Goal: Task Accomplishment & Management: Manage account settings

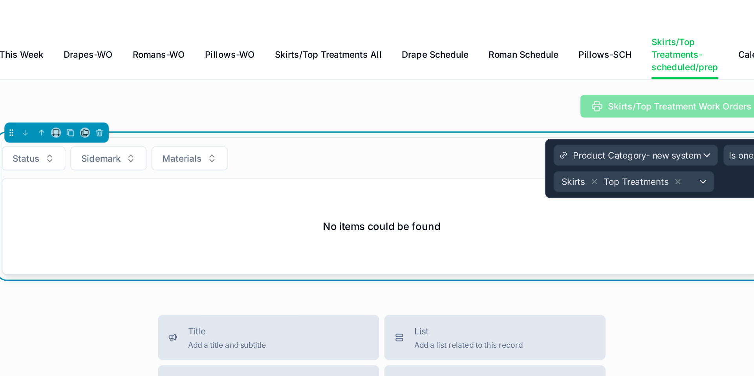
scroll to position [8, 0]
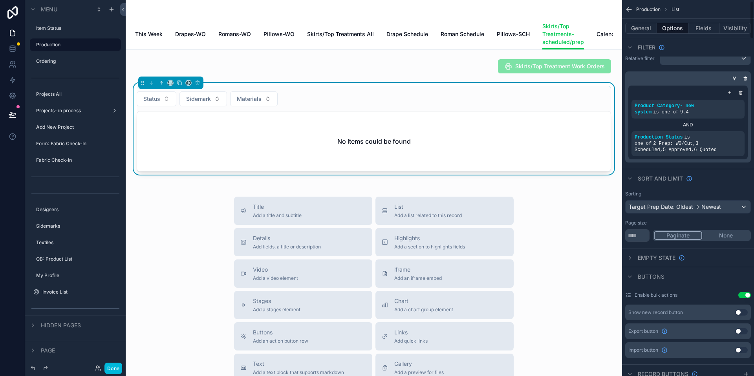
click at [567, 268] on div "Title Add a title and subtitle List Add a list related to this record Details A…" at bounding box center [374, 337] width 484 height 280
click at [0, 0] on icon "scrollable content" at bounding box center [0, 0] width 0 height 0
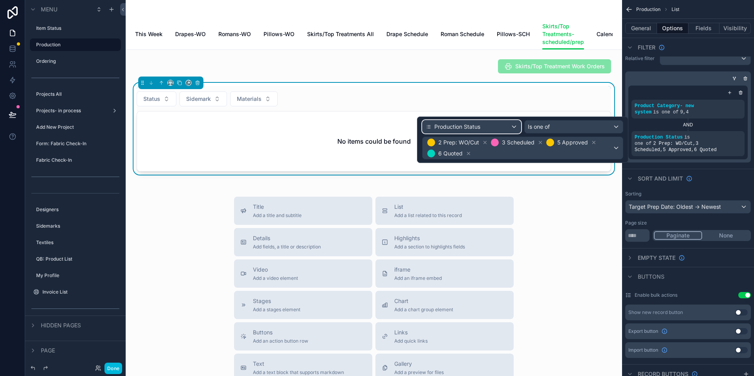
click at [515, 128] on div "Production Status" at bounding box center [472, 127] width 98 height 13
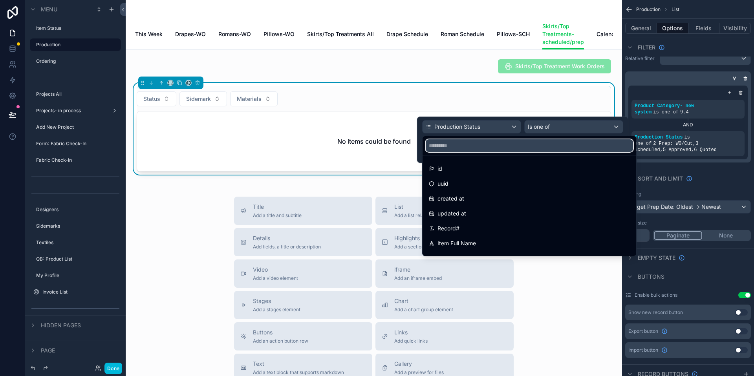
click at [484, 147] on input "text" at bounding box center [529, 145] width 207 height 13
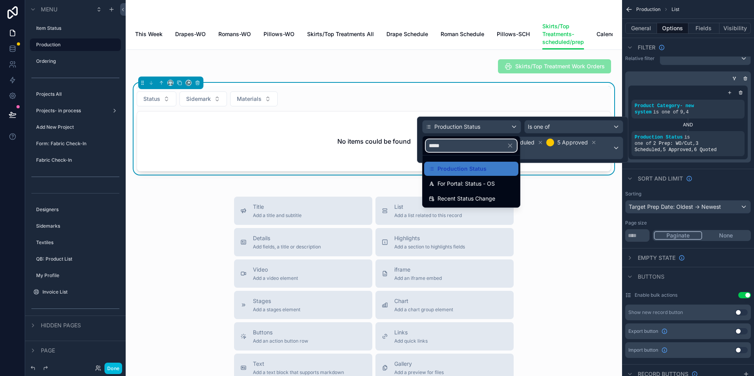
type input "******"
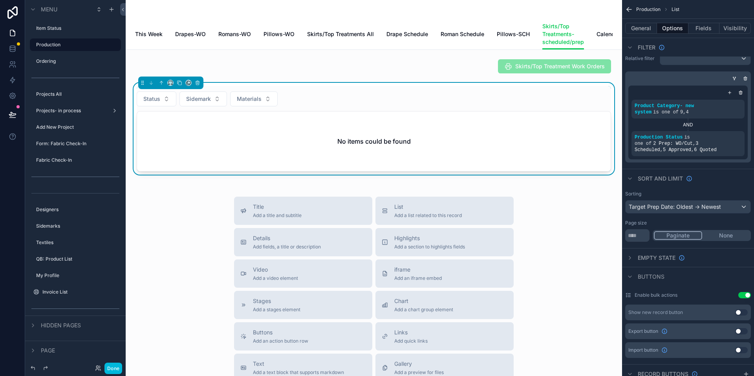
click at [566, 251] on div "Title Add a title and subtitle List Add a list related to this record Details A…" at bounding box center [374, 337] width 484 height 280
click at [0, 0] on icon "scrollable content" at bounding box center [0, 0] width 0 height 0
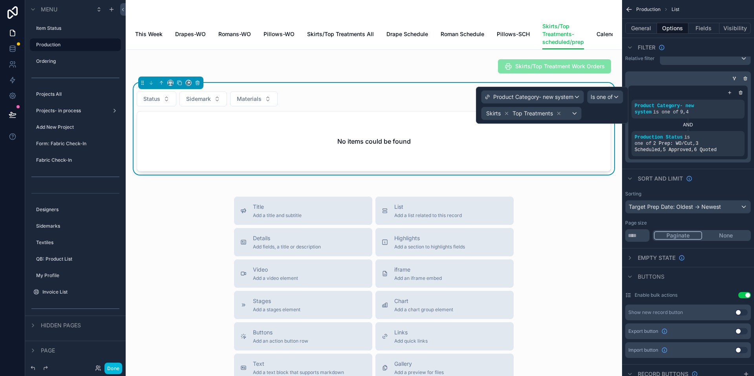
click at [596, 114] on div "Skirts Top Treatments" at bounding box center [552, 113] width 142 height 13
click at [592, 117] on div "Skirts Top Treatments" at bounding box center [552, 113] width 142 height 13
click at [574, 115] on div "Skirts Top Treatments" at bounding box center [532, 113] width 100 height 13
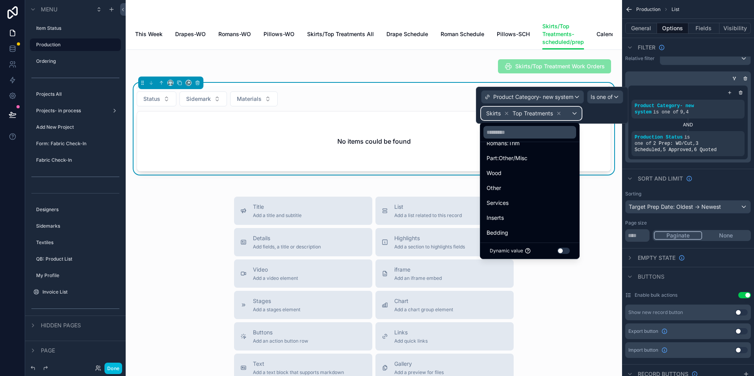
scroll to position [0, 0]
click at [504, 115] on div at bounding box center [552, 105] width 152 height 37
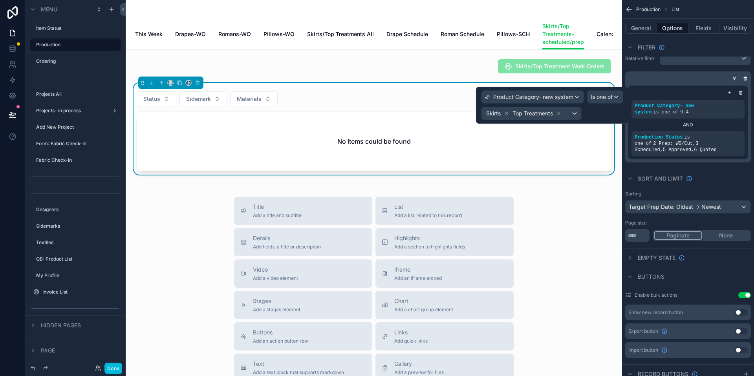
click at [506, 114] on icon at bounding box center [507, 114] width 6 height 6
click at [532, 114] on icon at bounding box center [533, 113] width 3 height 3
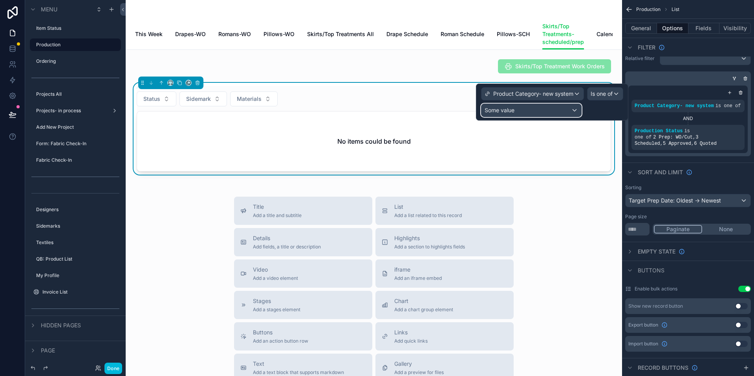
click at [575, 111] on div "Some value" at bounding box center [532, 110] width 100 height 13
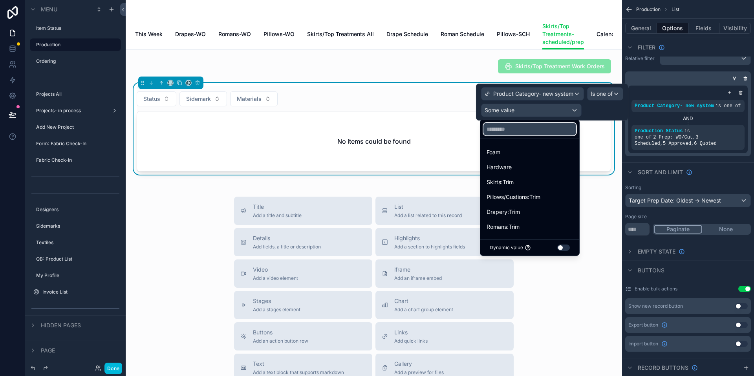
click at [532, 126] on input "text" at bounding box center [530, 129] width 93 height 13
click at [502, 186] on span "Skirts:Trim" at bounding box center [500, 182] width 27 height 9
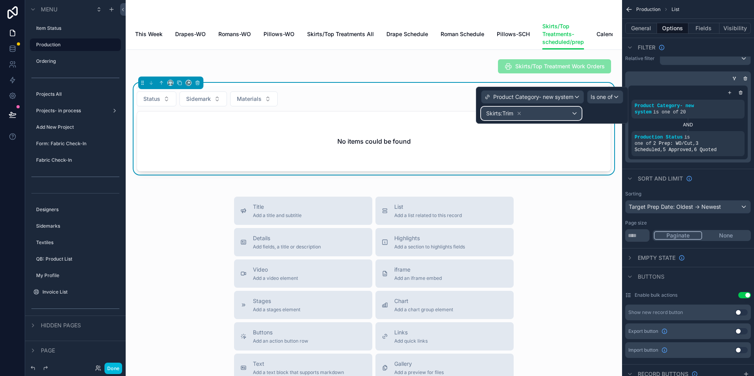
click at [574, 114] on div "Skirts:Trim" at bounding box center [532, 113] width 100 height 13
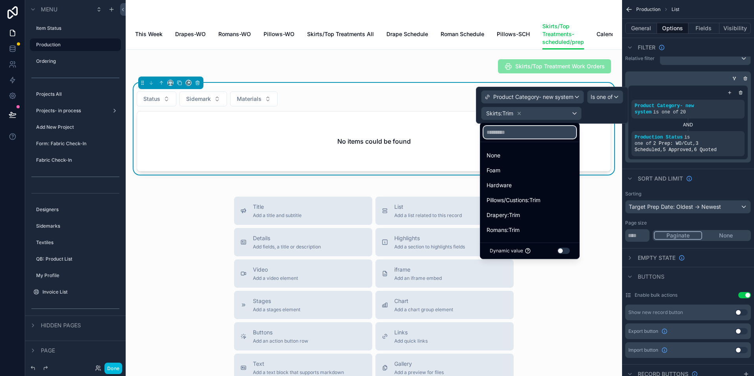
click at [543, 134] on input "text" at bounding box center [530, 132] width 93 height 13
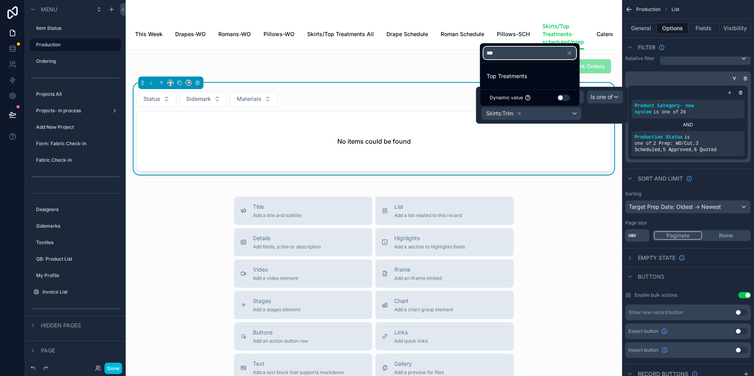
type input "***"
click at [513, 79] on span "Top Treatments" at bounding box center [507, 76] width 40 height 9
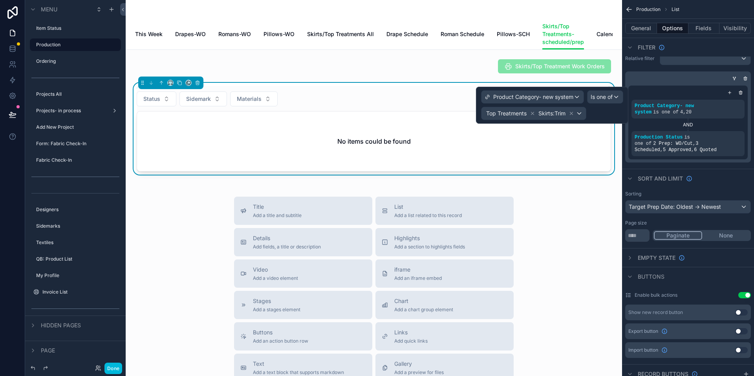
click at [572, 114] on icon at bounding box center [572, 114] width 6 height 6
click at [575, 115] on div "Top Treatments" at bounding box center [532, 113] width 100 height 13
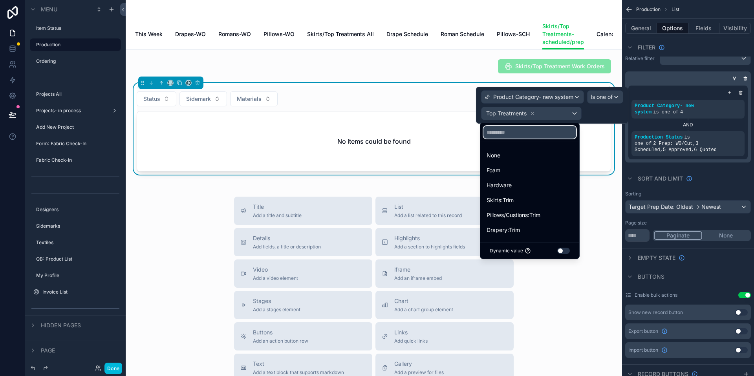
click at [537, 132] on input "text" at bounding box center [530, 132] width 93 height 13
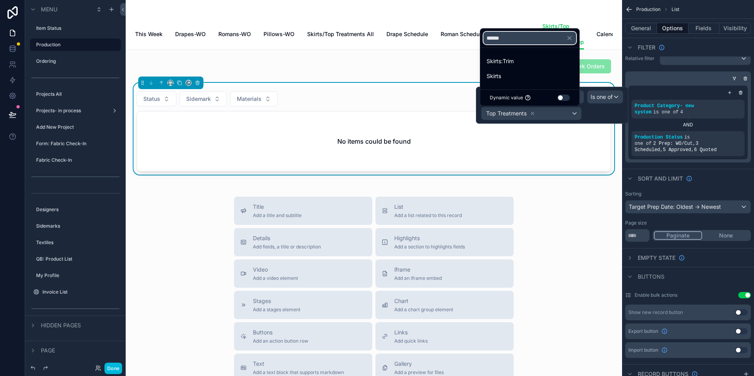
type input "******"
click at [495, 76] on span "Skirts" at bounding box center [494, 76] width 15 height 9
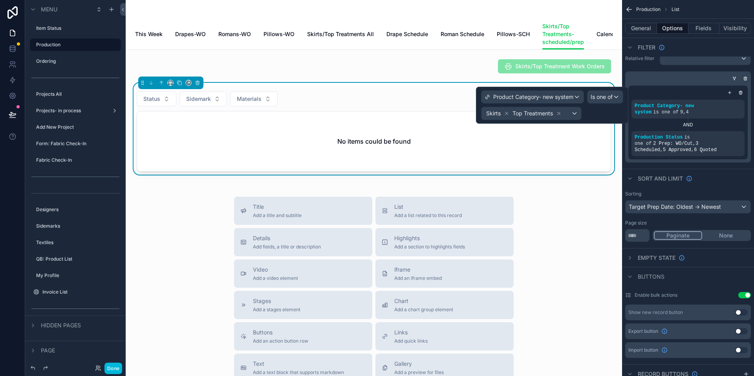
click at [545, 144] on div "No items could be found" at bounding box center [374, 142] width 474 height 60
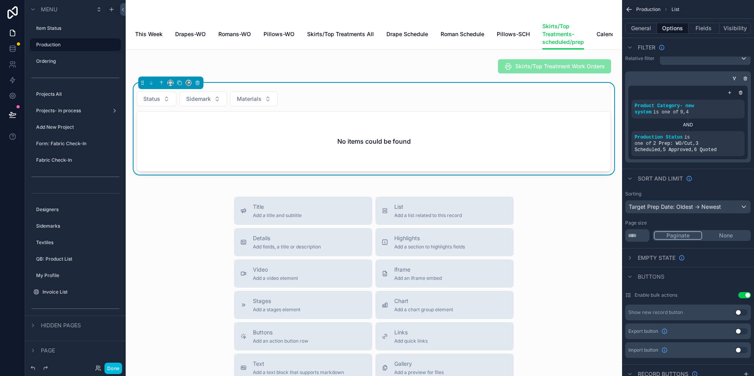
click at [0, 0] on icon "scrollable content" at bounding box center [0, 0] width 0 height 0
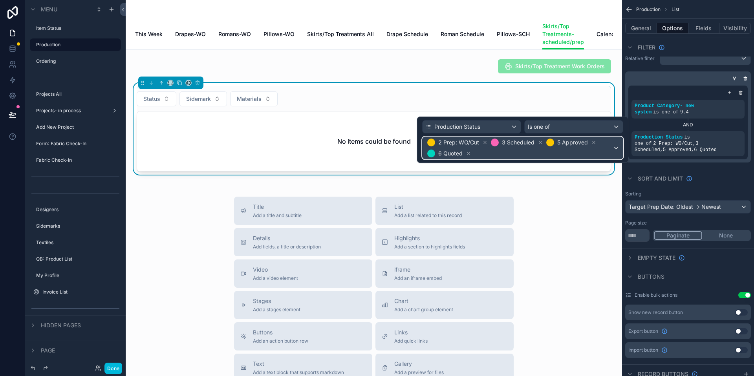
click at [618, 148] on div "2 Prep: WO/Cut 3 Scheduled 5 Approved 6 Quoted" at bounding box center [523, 148] width 200 height 22
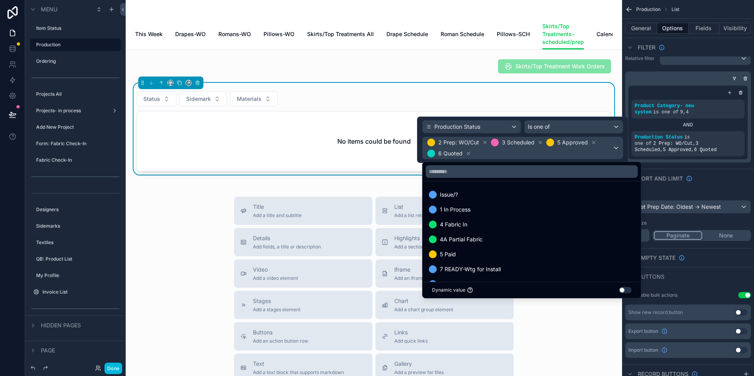
click at [565, 209] on div "1 In Process" at bounding box center [532, 209] width 206 height 9
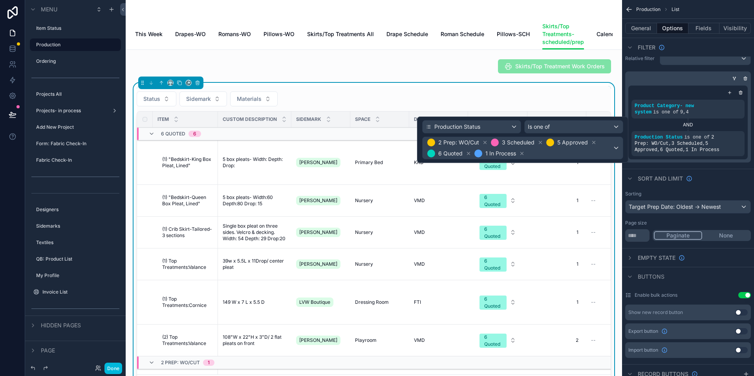
click at [523, 154] on icon at bounding box center [522, 153] width 3 height 3
click at [617, 149] on div "2 Prep: WO/Cut 3 Scheduled 5 Approved 6 Quoted" at bounding box center [523, 148] width 200 height 22
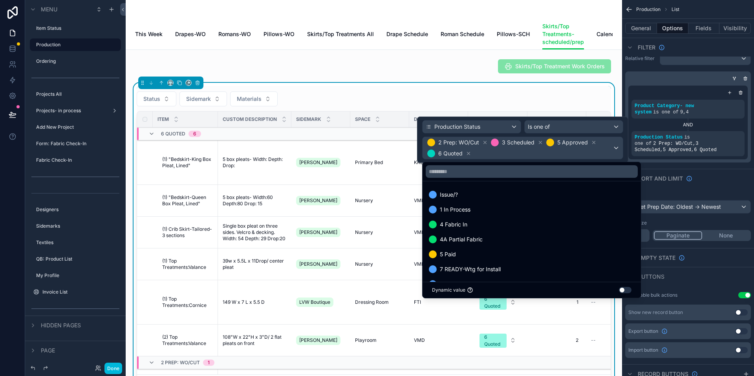
click at [480, 207] on div "1 In Process" at bounding box center [532, 209] width 206 height 9
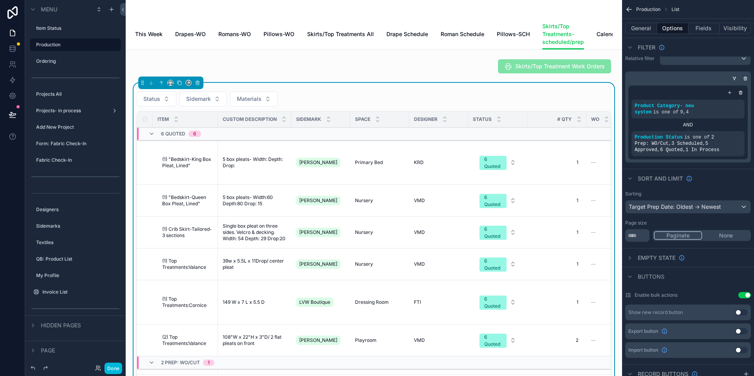
click at [576, 105] on div "Status Sidemark Materials" at bounding box center [374, 99] width 475 height 15
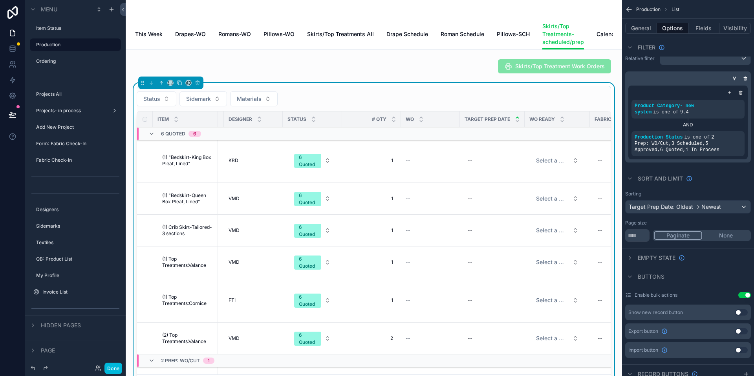
scroll to position [2, 0]
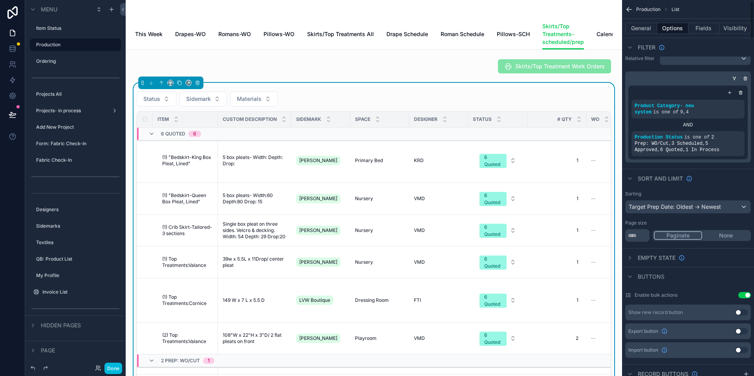
click at [303, 77] on div "scrollable content" at bounding box center [374, 66] width 484 height 20
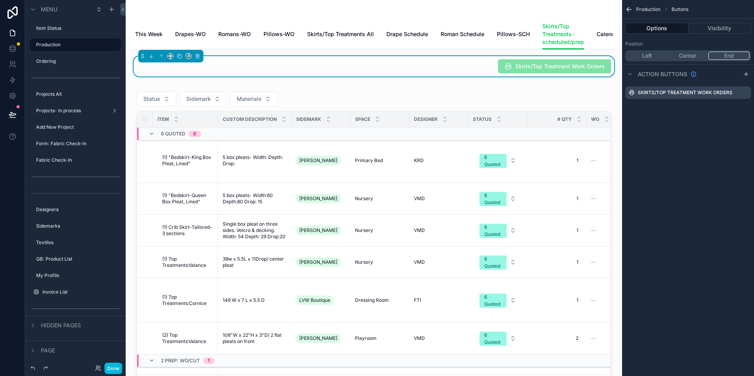
scroll to position [0, 0]
click at [154, 137] on icon "scrollable content" at bounding box center [152, 134] width 6 height 6
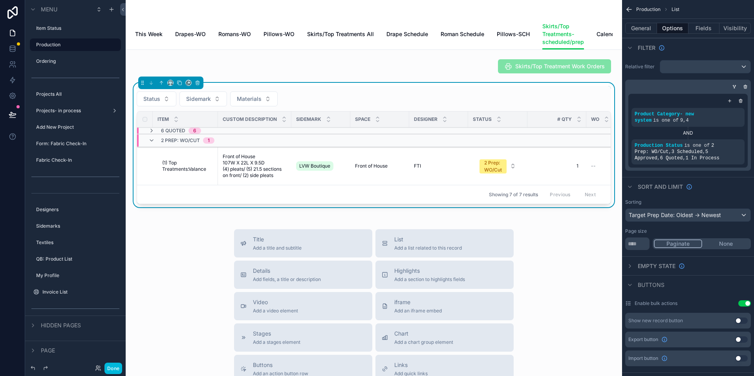
click at [178, 120] on icon "scrollable content" at bounding box center [176, 117] width 5 height 5
click at [178, 124] on icon "scrollable content" at bounding box center [176, 121] width 5 height 5
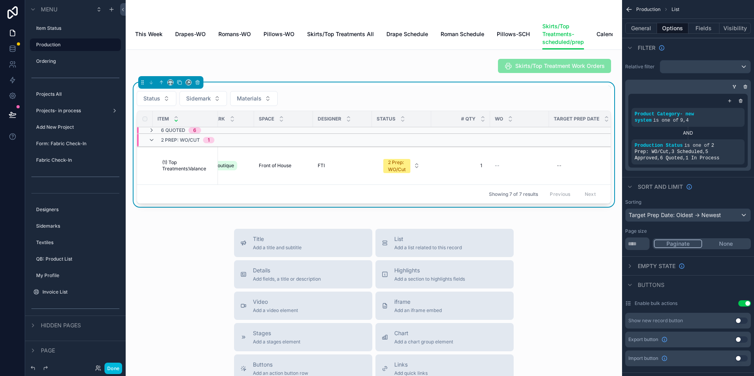
scroll to position [0, 95]
click at [116, 369] on button "Done" at bounding box center [114, 368] width 18 height 11
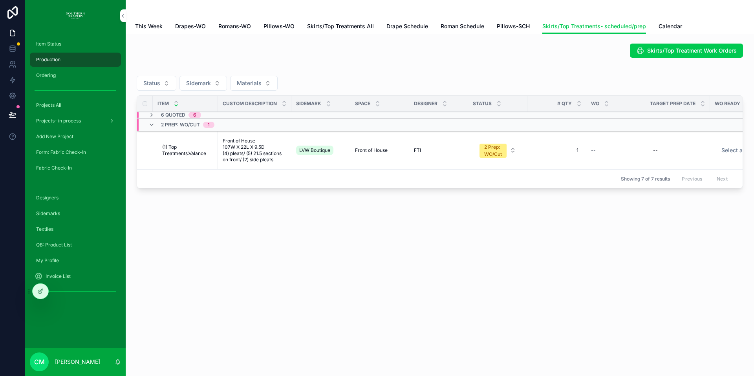
scroll to position [0, 0]
click at [538, 157] on td "1 1" at bounding box center [557, 151] width 59 height 38
click at [675, 53] on span "Skirts/Top Treatment Work Orders" at bounding box center [692, 51] width 90 height 8
click at [47, 73] on span "Ordering" at bounding box center [46, 75] width 20 height 6
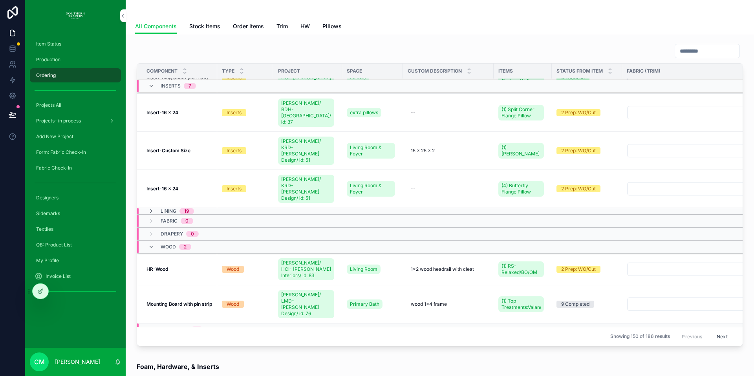
scroll to position [196, 0]
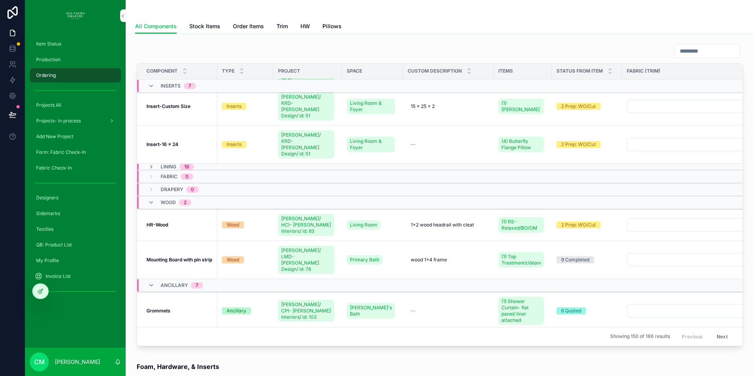
click at [577, 222] on div "2 Prep: WO/Cut" at bounding box center [578, 225] width 35 height 7
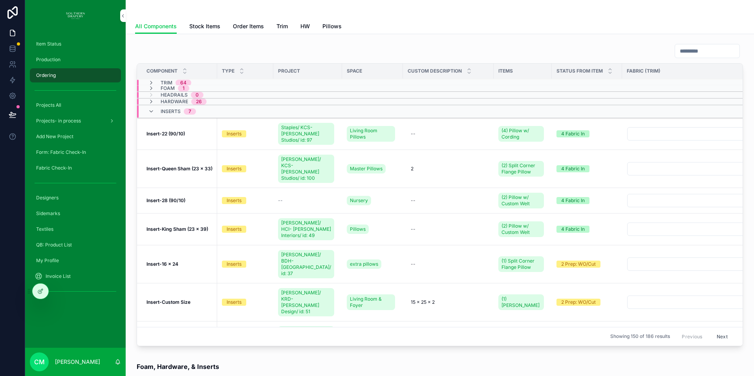
scroll to position [0, 0]
click at [151, 103] on icon "scrollable content" at bounding box center [151, 102] width 6 height 6
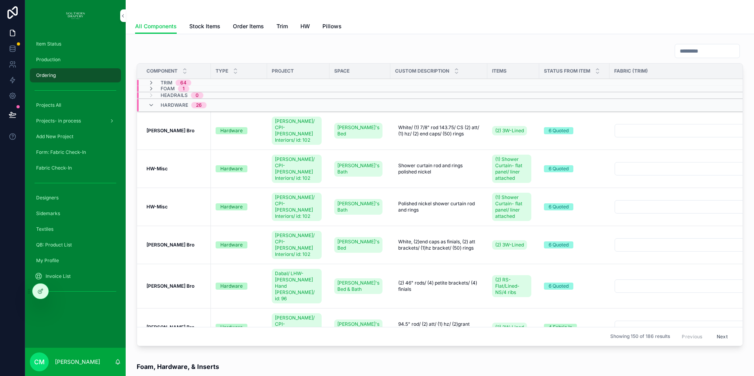
click at [249, 26] on span "Order Items" at bounding box center [248, 26] width 31 height 8
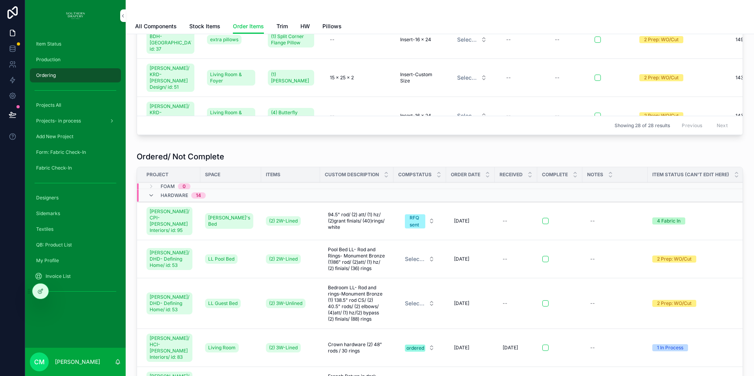
scroll to position [229, 0]
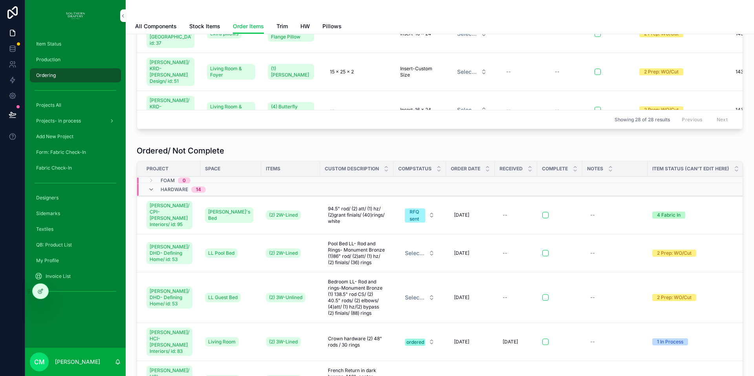
click at [410, 216] on div "RFQ sent" at bounding box center [415, 216] width 11 height 14
click at [373, 295] on div "ordered" at bounding box center [376, 296] width 18 height 7
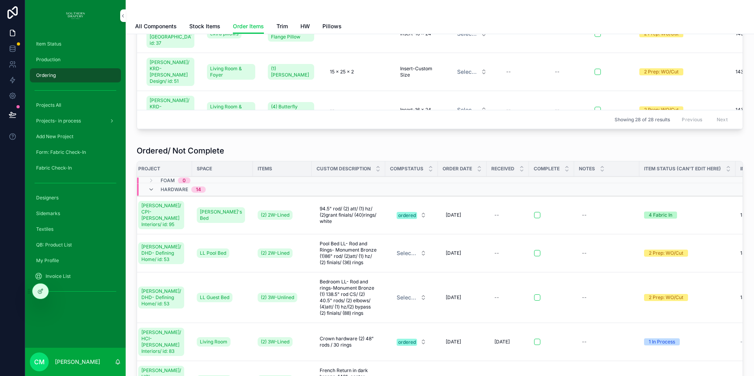
click at [417, 255] on button "Select a CompStatus" at bounding box center [412, 253] width 42 height 14
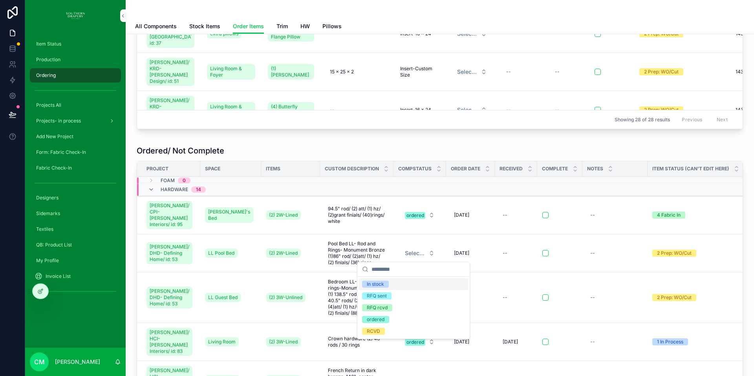
scroll to position [0, 0]
click at [384, 319] on span "ordered" at bounding box center [375, 319] width 27 height 7
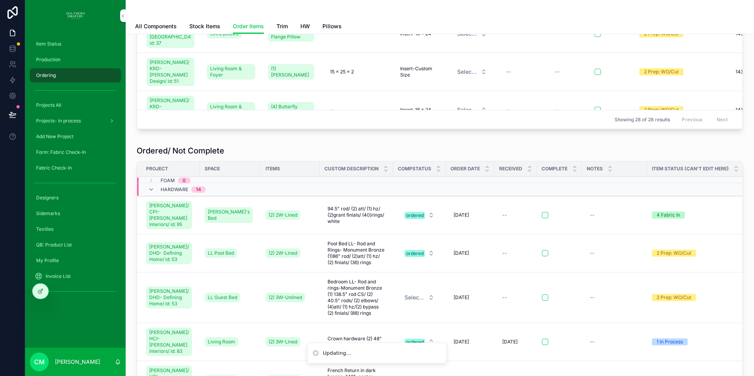
scroll to position [0, 0]
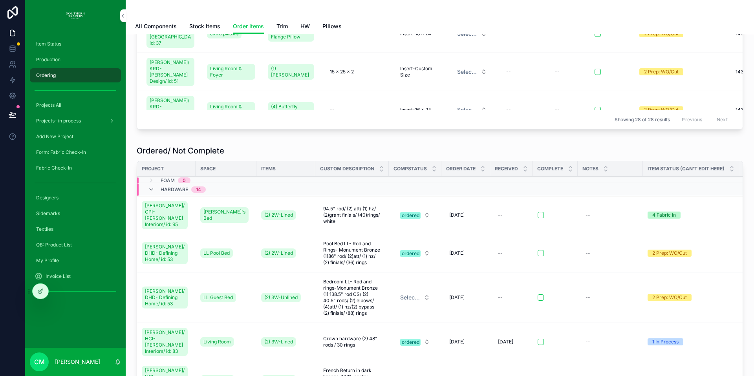
click at [409, 298] on span "Select a CompStatus" at bounding box center [410, 298] width 20 height 8
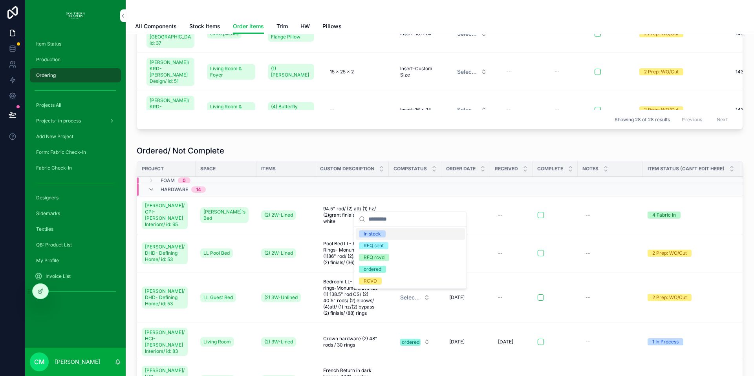
scroll to position [0, 0]
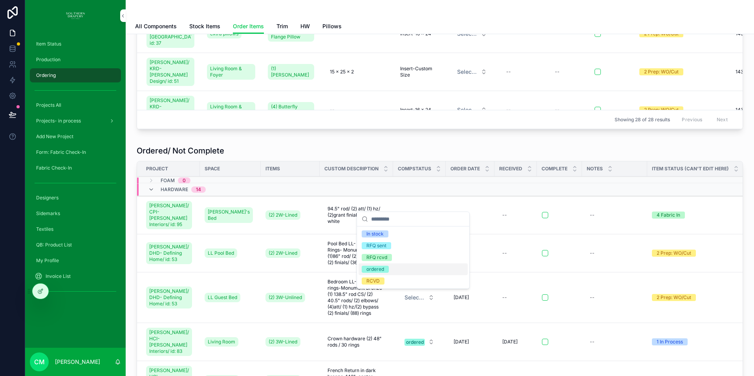
click at [376, 270] on div "ordered" at bounding box center [376, 269] width 18 height 7
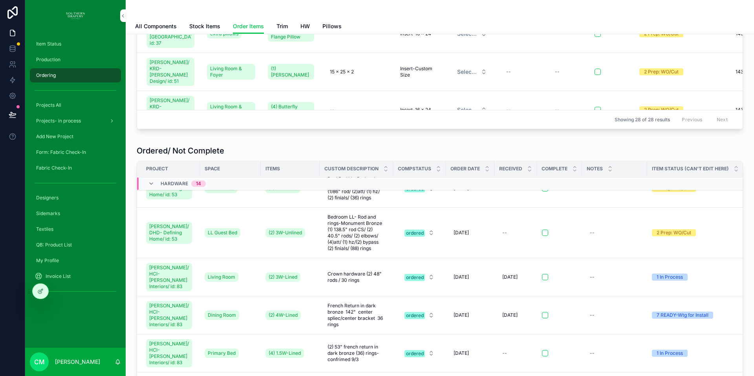
scroll to position [65, 2]
click at [541, 278] on button "scrollable content" at bounding box center [544, 277] width 6 height 6
click at [541, 314] on button "scrollable content" at bounding box center [544, 315] width 6 height 6
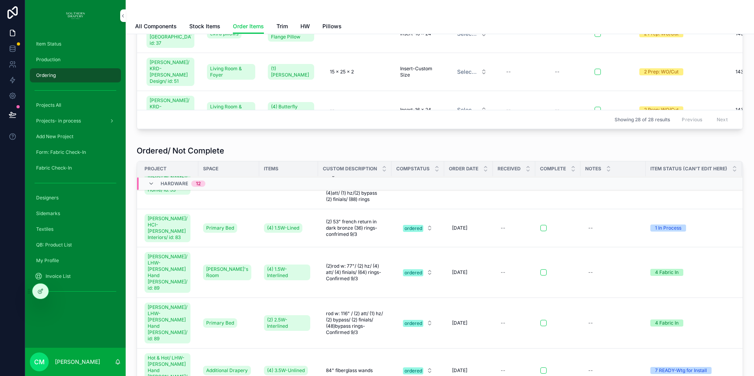
scroll to position [117, 2]
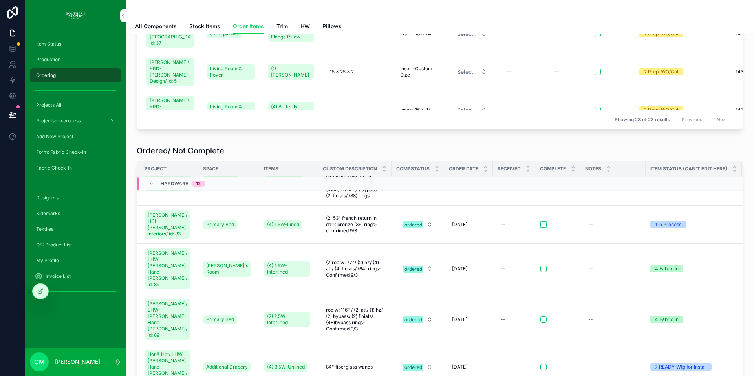
click at [541, 225] on button "scrollable content" at bounding box center [544, 225] width 6 height 6
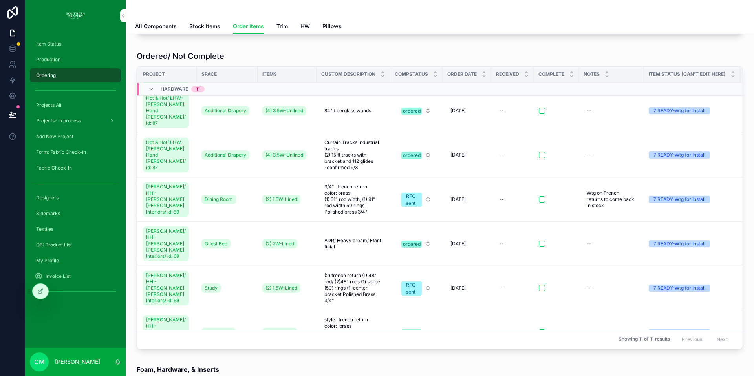
scroll to position [352, 0]
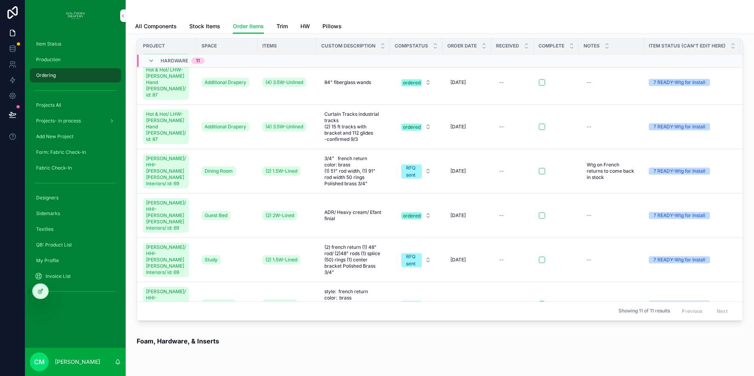
click at [406, 165] on div "RFQ sent" at bounding box center [411, 172] width 11 height 14
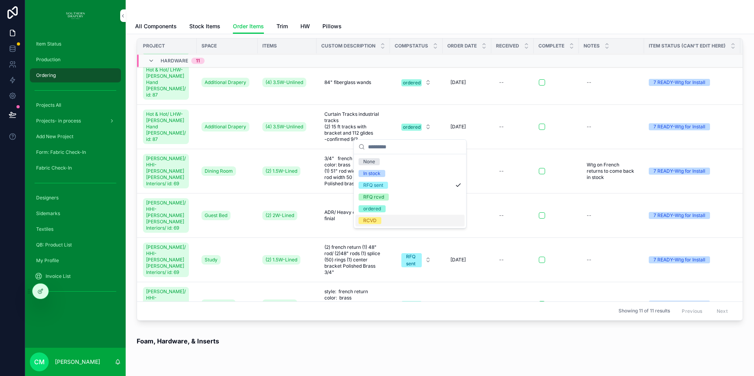
click at [377, 221] on span "RCVD" at bounding box center [370, 220] width 23 height 7
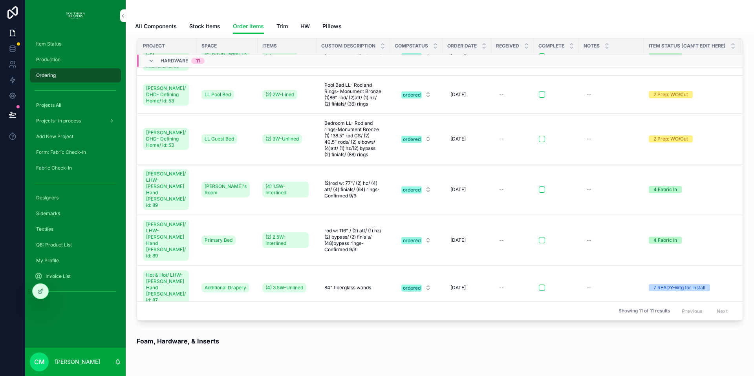
scroll to position [39, 2]
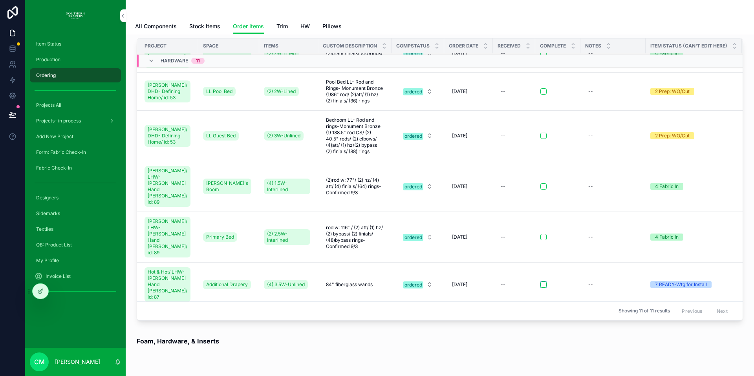
click at [541, 282] on button "scrollable content" at bounding box center [544, 285] width 6 height 6
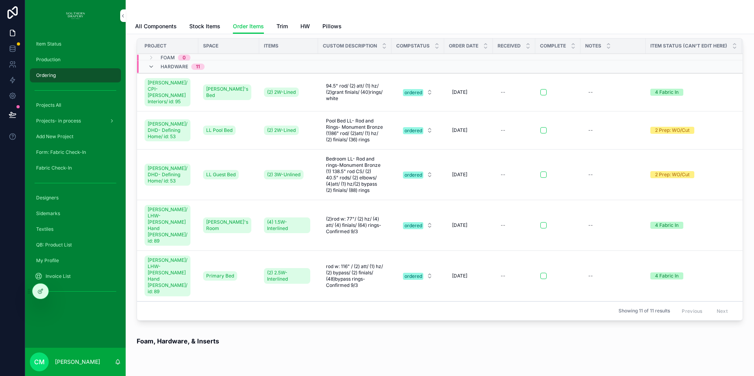
click at [412, 321] on div "ordered" at bounding box center [414, 324] width 18 height 7
click at [386, 268] on div "RCVD" at bounding box center [411, 270] width 109 height 12
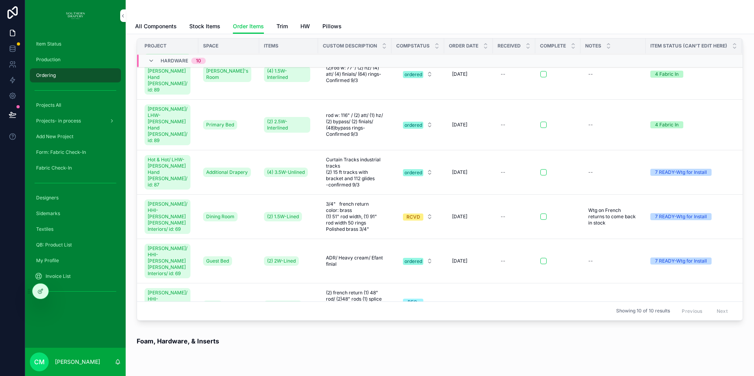
scroll to position [152, 2]
click at [410, 258] on div "ordered" at bounding box center [414, 261] width 18 height 7
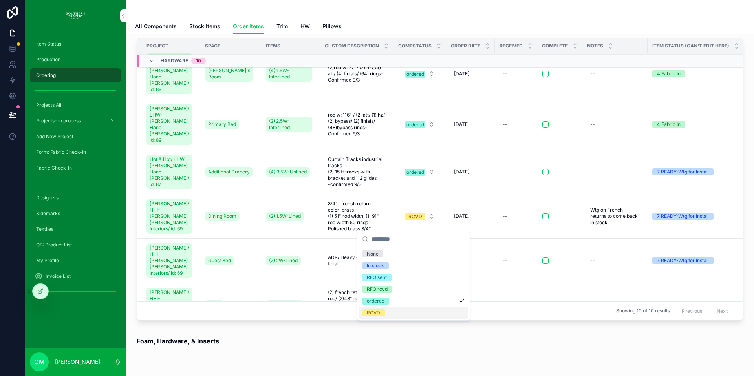
click at [375, 313] on div "RCVD" at bounding box center [373, 313] width 13 height 7
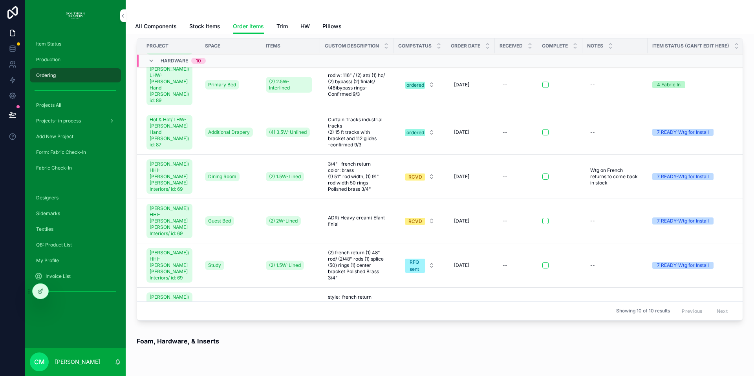
scroll to position [209, 0]
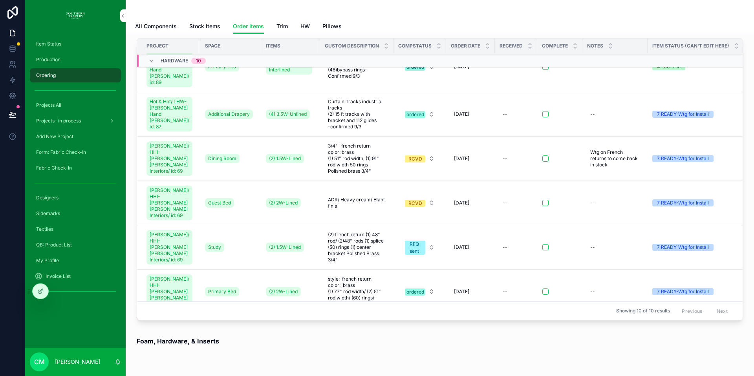
click at [418, 241] on span "RFQ sent" at bounding box center [415, 248] width 20 height 14
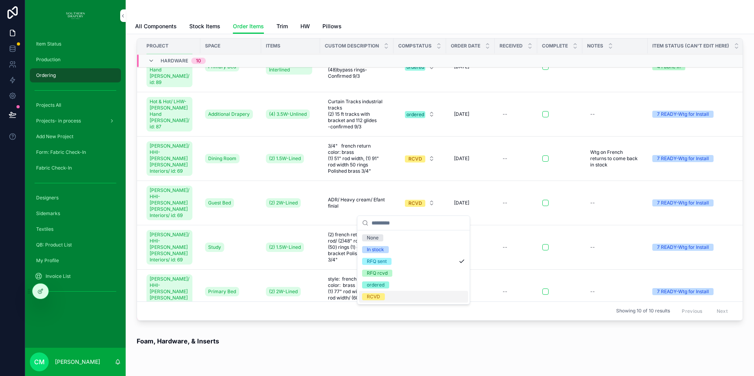
click at [377, 302] on div "Showing 10 of 10 results Previous Next" at bounding box center [440, 311] width 606 height 19
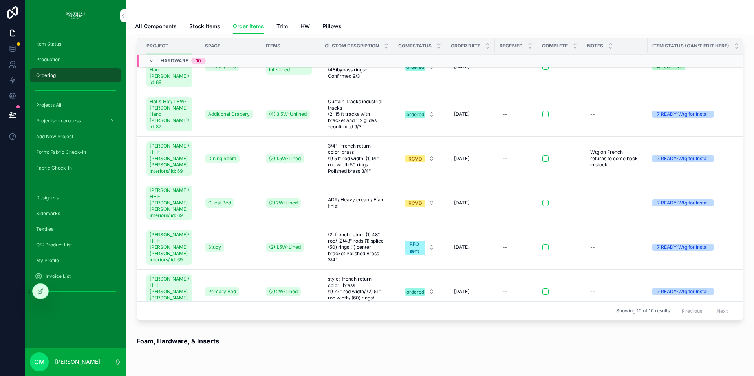
click at [410, 241] on div "RFQ sent" at bounding box center [415, 248] width 11 height 14
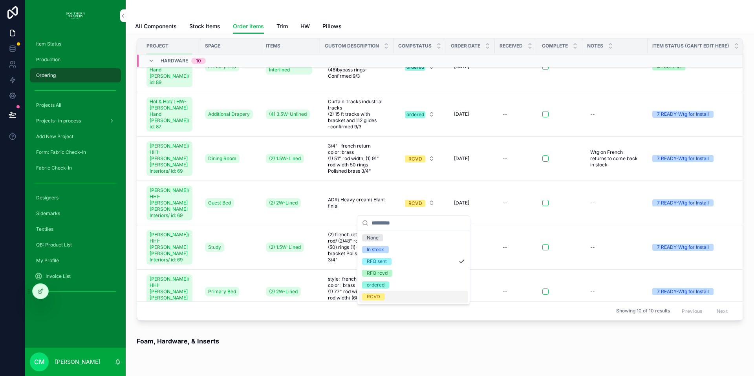
click at [372, 295] on div "RCVD" at bounding box center [373, 296] width 13 height 7
click at [410, 289] on div "ordered" at bounding box center [416, 292] width 18 height 7
click at [411, 289] on div "ordered" at bounding box center [416, 292] width 18 height 7
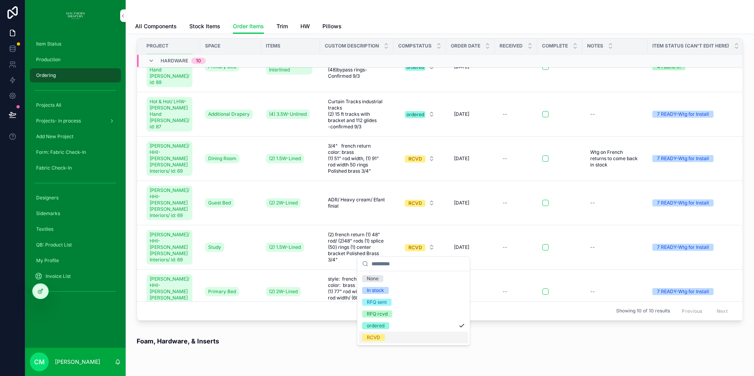
click at [378, 336] on div "RCVD" at bounding box center [373, 337] width 13 height 7
click at [543, 289] on button "scrollable content" at bounding box center [546, 292] width 6 height 6
click at [543, 244] on button "scrollable content" at bounding box center [546, 247] width 6 height 6
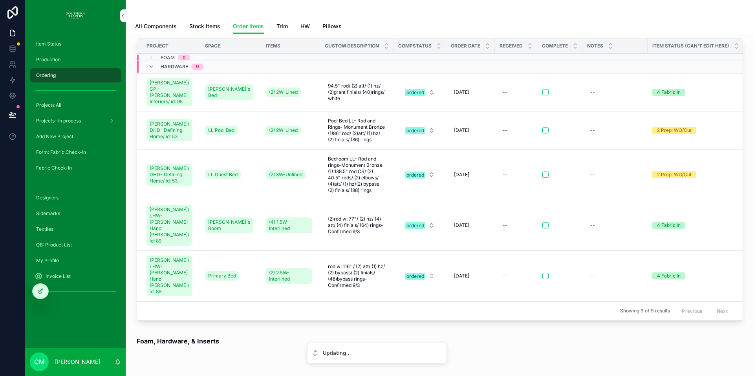
scroll to position [165, 0]
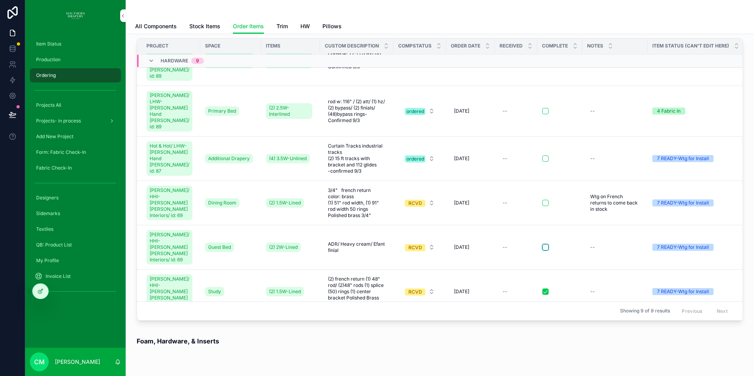
click at [543, 244] on button "scrollable content" at bounding box center [546, 247] width 6 height 6
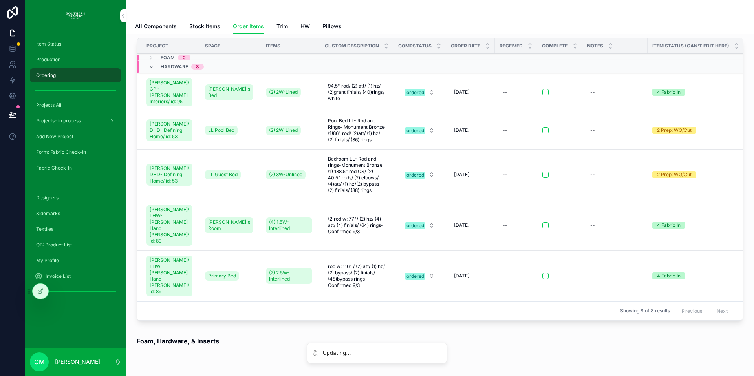
scroll to position [121, 0]
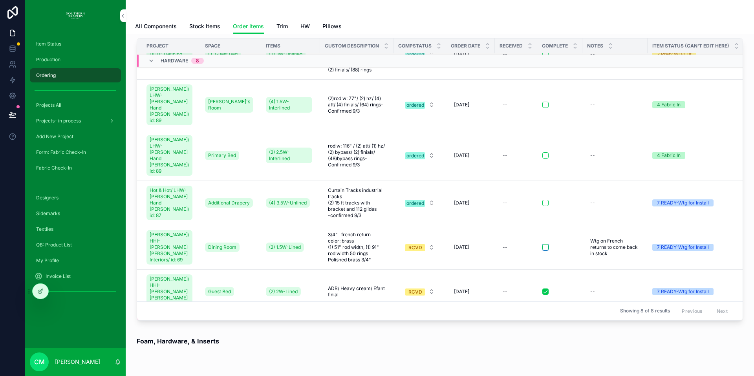
click at [543, 244] on button "scrollable content" at bounding box center [546, 247] width 6 height 6
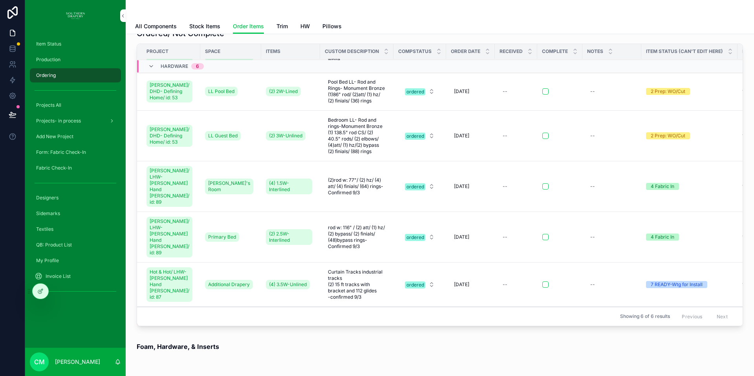
scroll to position [348, 0]
click at [408, 281] on div "ordered" at bounding box center [416, 284] width 18 height 7
click at [378, 342] on div "RCVD" at bounding box center [373, 342] width 13 height 7
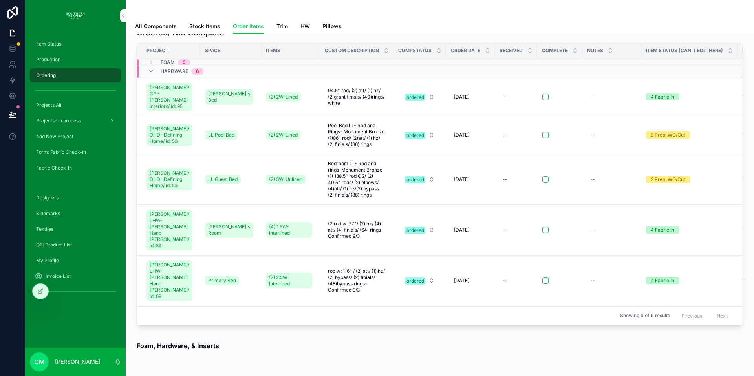
click at [543, 325] on button "scrollable content" at bounding box center [546, 328] width 6 height 6
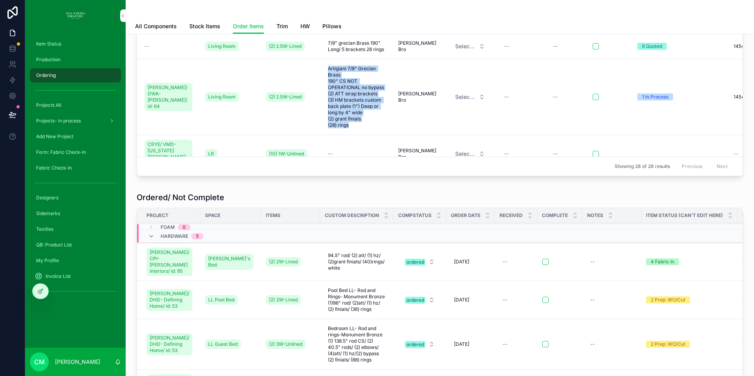
drag, startPoint x: 320, startPoint y: 75, endPoint x: 376, endPoint y: 133, distance: 80.6
click at [376, 128] on span "Artigiani 7/8" Grecian Brass 190" CS NOT OPERATIONAL no bypass (2) ATT strap br…" at bounding box center [357, 97] width 58 height 63
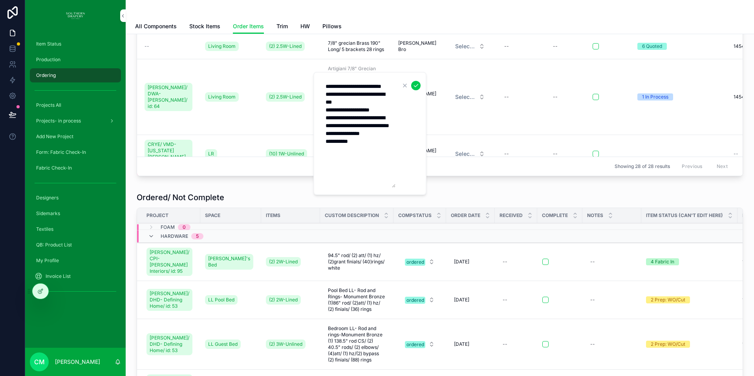
drag, startPoint x: 325, startPoint y: 86, endPoint x: 392, endPoint y: 173, distance: 110.2
click at [392, 173] on textarea "**********" at bounding box center [358, 133] width 75 height 108
click at [527, 119] on td "--" at bounding box center [521, 97] width 49 height 76
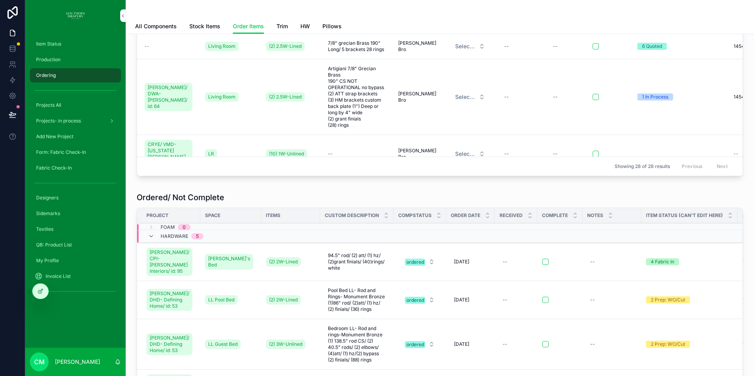
click at [460, 101] on span "Select a CompStatus" at bounding box center [465, 97] width 20 height 8
click at [432, 169] on div "ordered" at bounding box center [425, 169] width 18 height 7
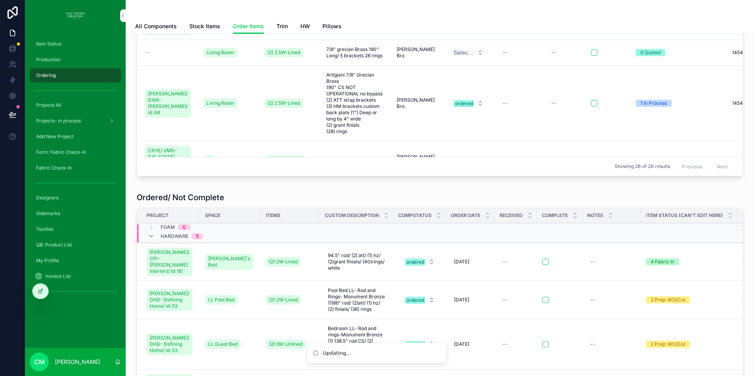
scroll to position [0, 0]
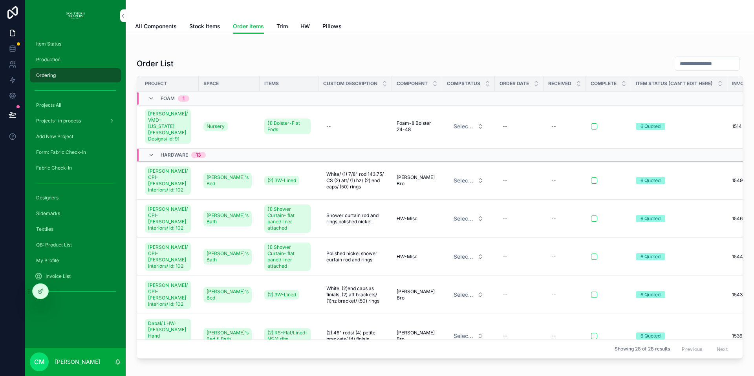
click at [150, 98] on icon "scrollable content" at bounding box center [151, 98] width 6 height 6
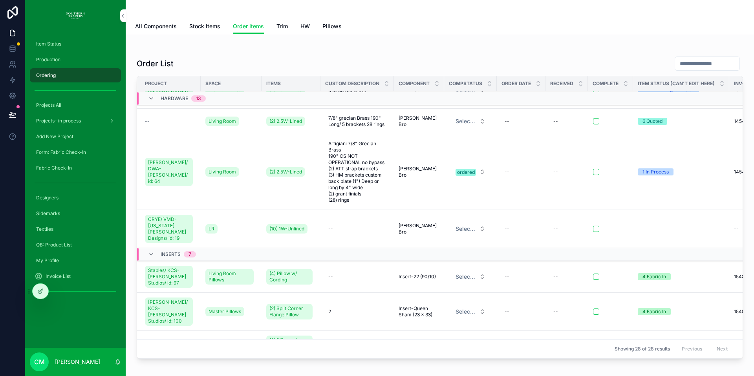
scroll to position [429, 2]
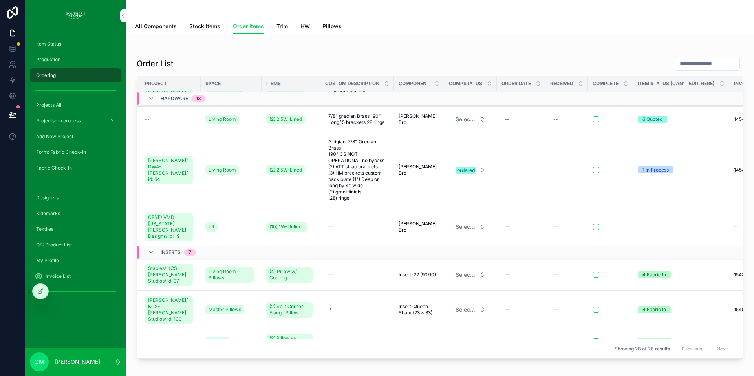
click at [505, 173] on div "--" at bounding box center [507, 170] width 5 height 6
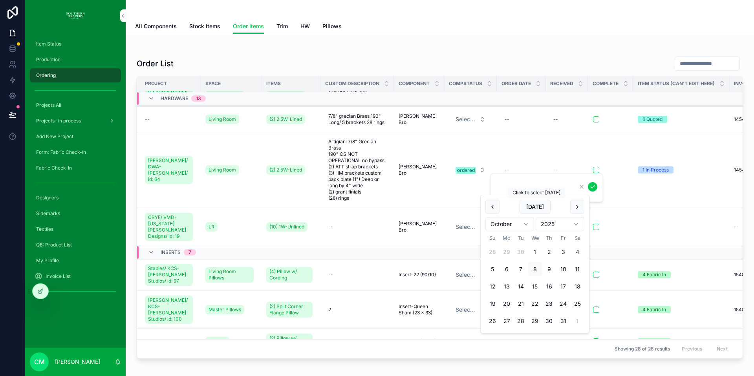
click at [530, 206] on button "[DATE]" at bounding box center [535, 207] width 31 height 14
type input "*********"
click at [593, 187] on icon "scrollable content" at bounding box center [593, 187] width 4 height 3
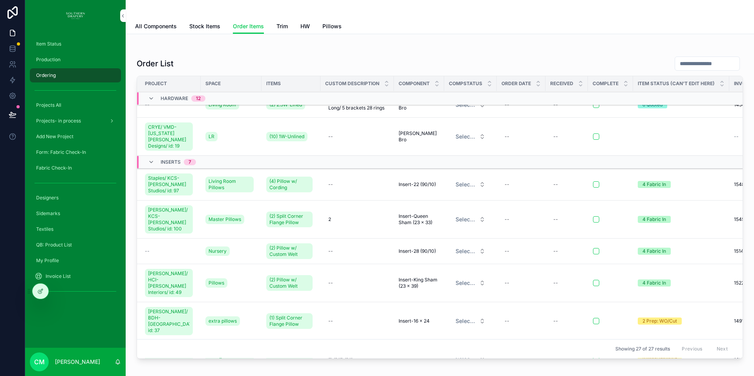
scroll to position [444, 0]
click at [150, 165] on icon "scrollable content" at bounding box center [151, 162] width 6 height 6
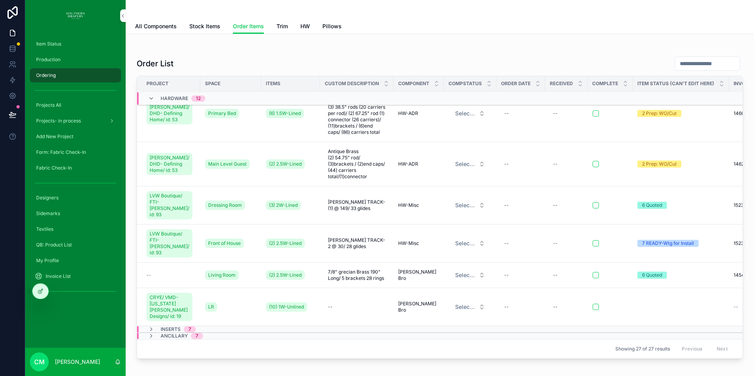
scroll to position [0, 0]
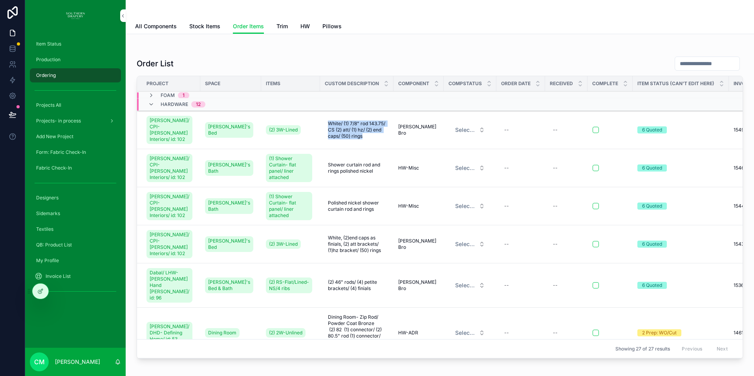
drag, startPoint x: 321, startPoint y: 124, endPoint x: 381, endPoint y: 141, distance: 62.1
click at [381, 141] on div "White/ (1) 7/8" rod 143.75/ CS (2) att/ (1) hz/ (2) end caps/ (50) rings White/…" at bounding box center [357, 129] width 64 height 25
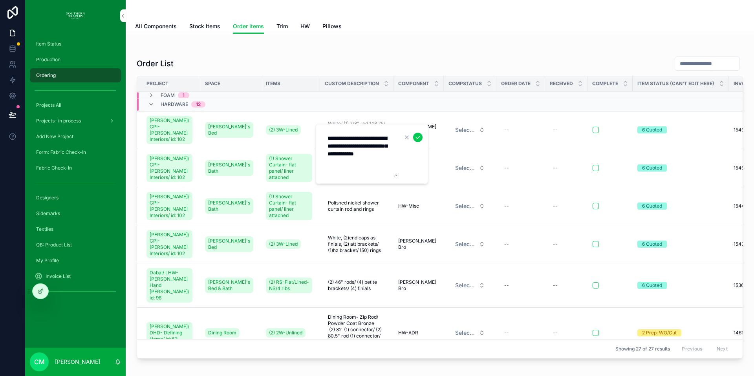
drag, startPoint x: 326, startPoint y: 137, endPoint x: 402, endPoint y: 156, distance: 78.1
click at [402, 156] on form "**********" at bounding box center [373, 154] width 101 height 46
click at [351, 264] on td "White, (2)end caps as finials, (2) att brackets/ (1)hz bracket/ (50) rings Whit…" at bounding box center [356, 245] width 73 height 38
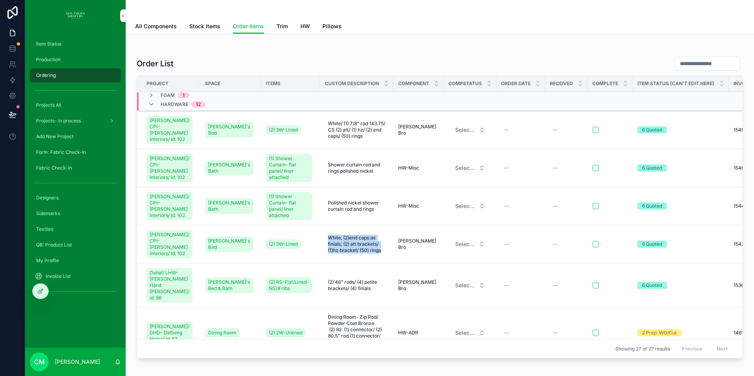
drag, startPoint x: 321, startPoint y: 259, endPoint x: 383, endPoint y: 277, distance: 64.9
click at [383, 264] on td "White, (2)end caps as finials, (2) att brackets/ (1)hz bracket/ (50) rings Whit…" at bounding box center [356, 245] width 73 height 38
copy span "White, (2)end caps as finials, (2) att brackets/ (1)hz bracket/ (50) rings"
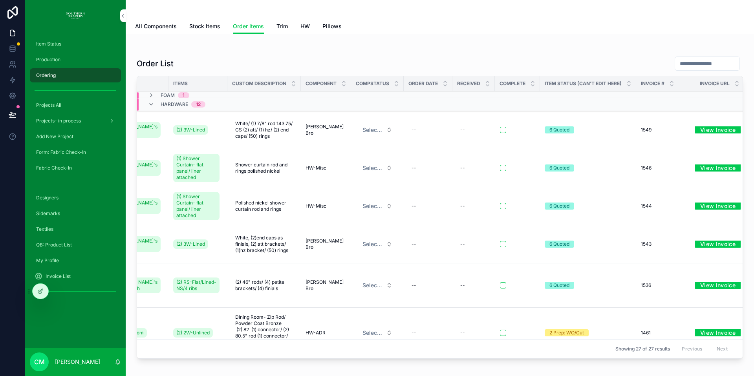
scroll to position [0, 91]
click at [706, 250] on link "View Invoice" at bounding box center [720, 244] width 46 height 12
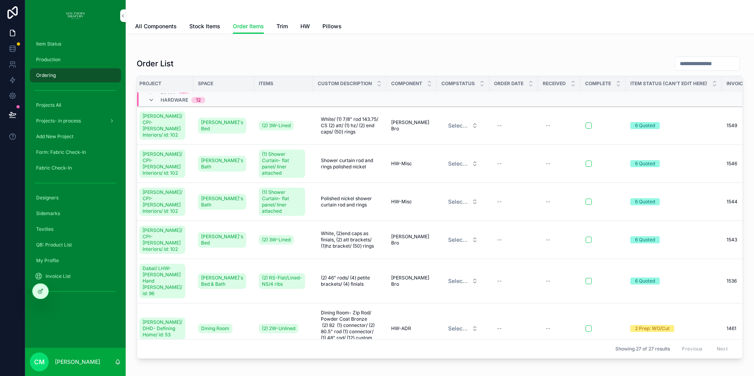
scroll to position [4, 11]
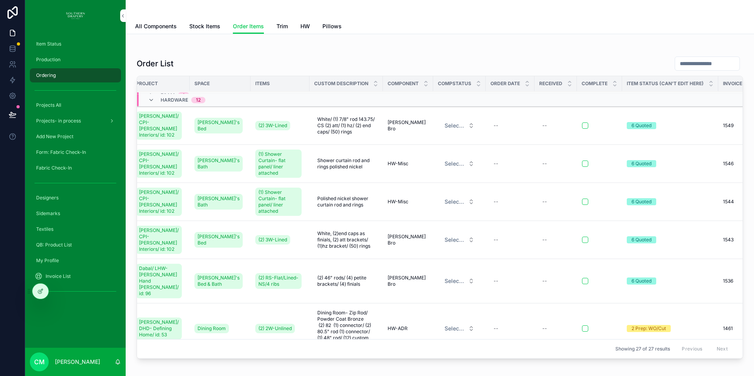
click at [451, 206] on span "Select a CompStatus" at bounding box center [455, 202] width 20 height 8
click at [424, 260] on div "RFQ sent" at bounding box center [417, 260] width 20 height 7
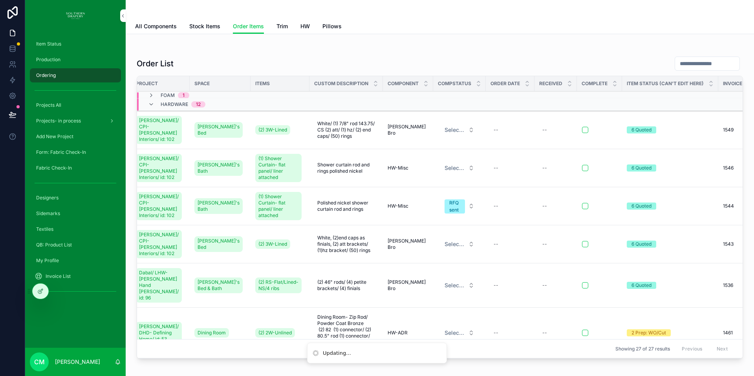
click at [451, 248] on span "Select a CompStatus" at bounding box center [455, 244] width 20 height 8
click at [422, 310] on div "RFQ sent" at bounding box center [417, 309] width 20 height 7
click at [453, 214] on div "RFQ sent" at bounding box center [454, 207] width 11 height 14
click at [416, 255] on div "None" at bounding box center [413, 256] width 12 height 7
click at [452, 134] on span "Select a CompStatus" at bounding box center [455, 130] width 20 height 8
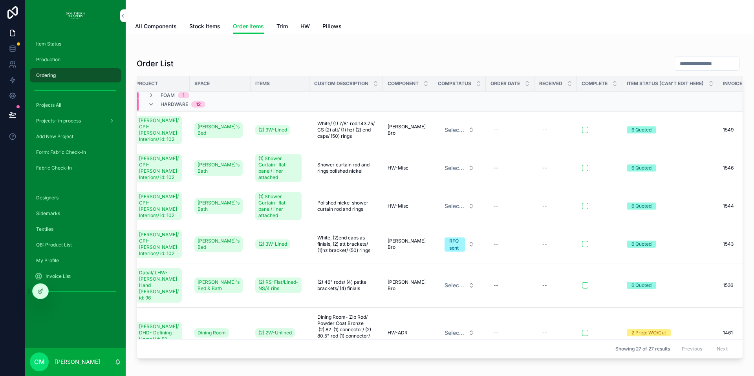
click at [445, 134] on span "Select a CompStatus" at bounding box center [455, 130] width 20 height 8
click at [414, 177] on div "RFQ sent" at bounding box center [417, 175] width 20 height 7
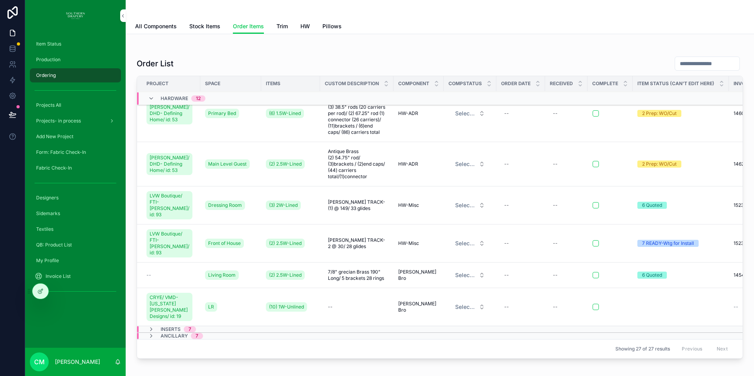
scroll to position [0, 0]
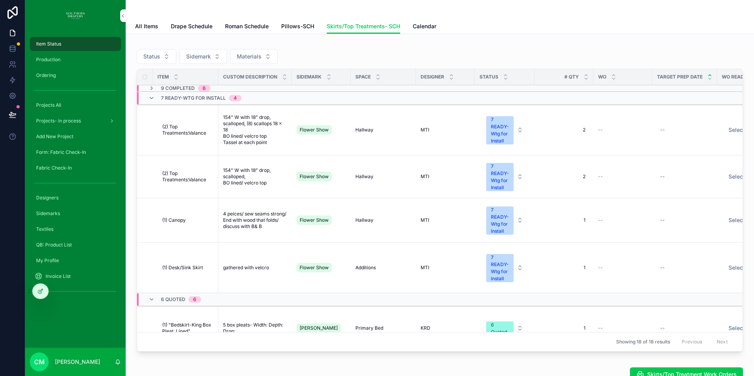
scroll to position [281, 0]
